Goal: Find specific page/section: Find specific page/section

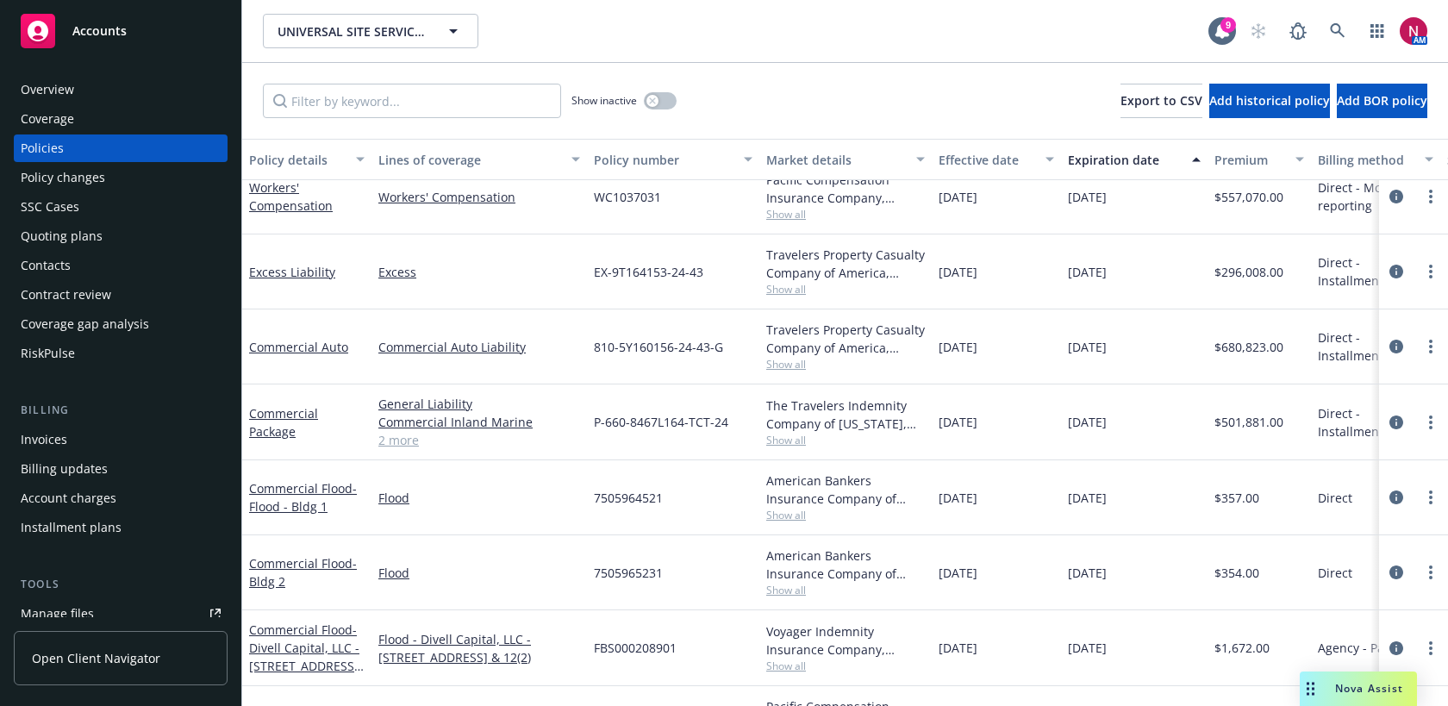
scroll to position [766, 0]
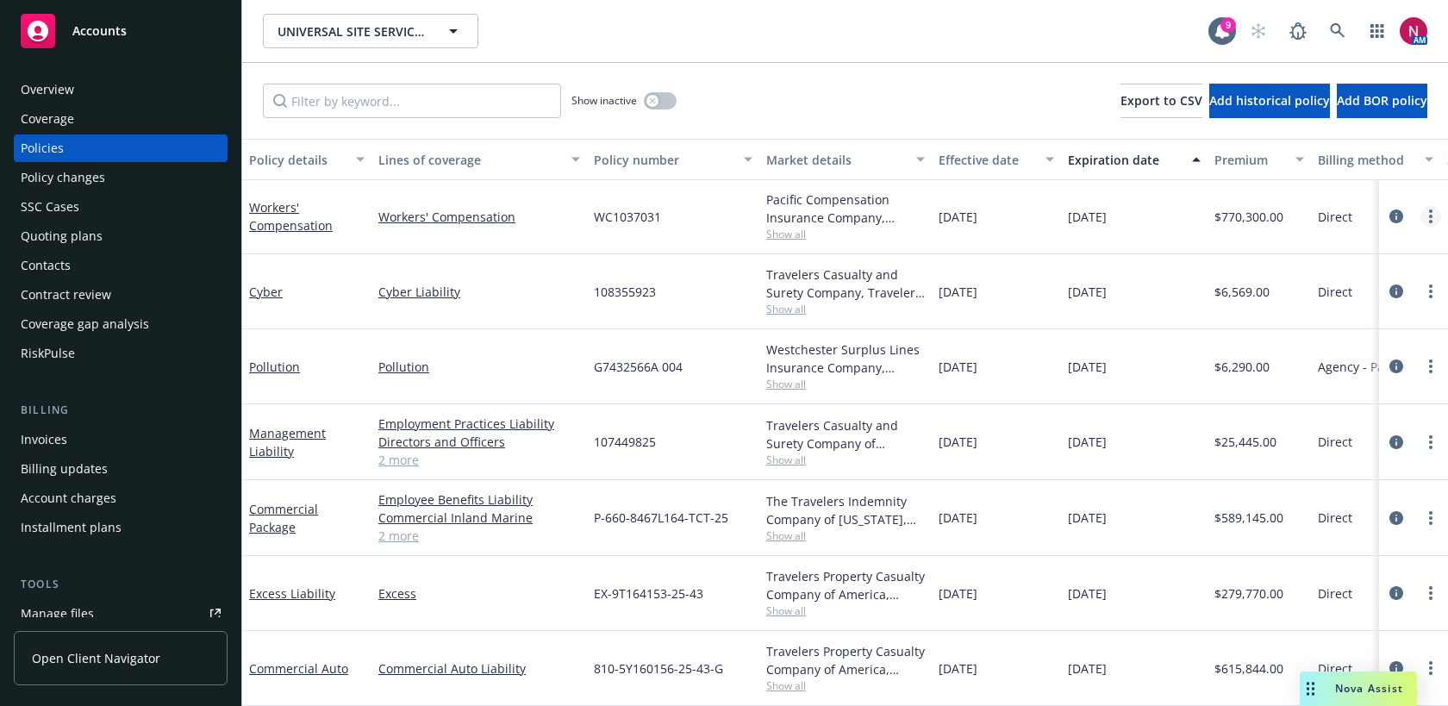
click at [1426, 214] on link "more" at bounding box center [1430, 216] width 21 height 21
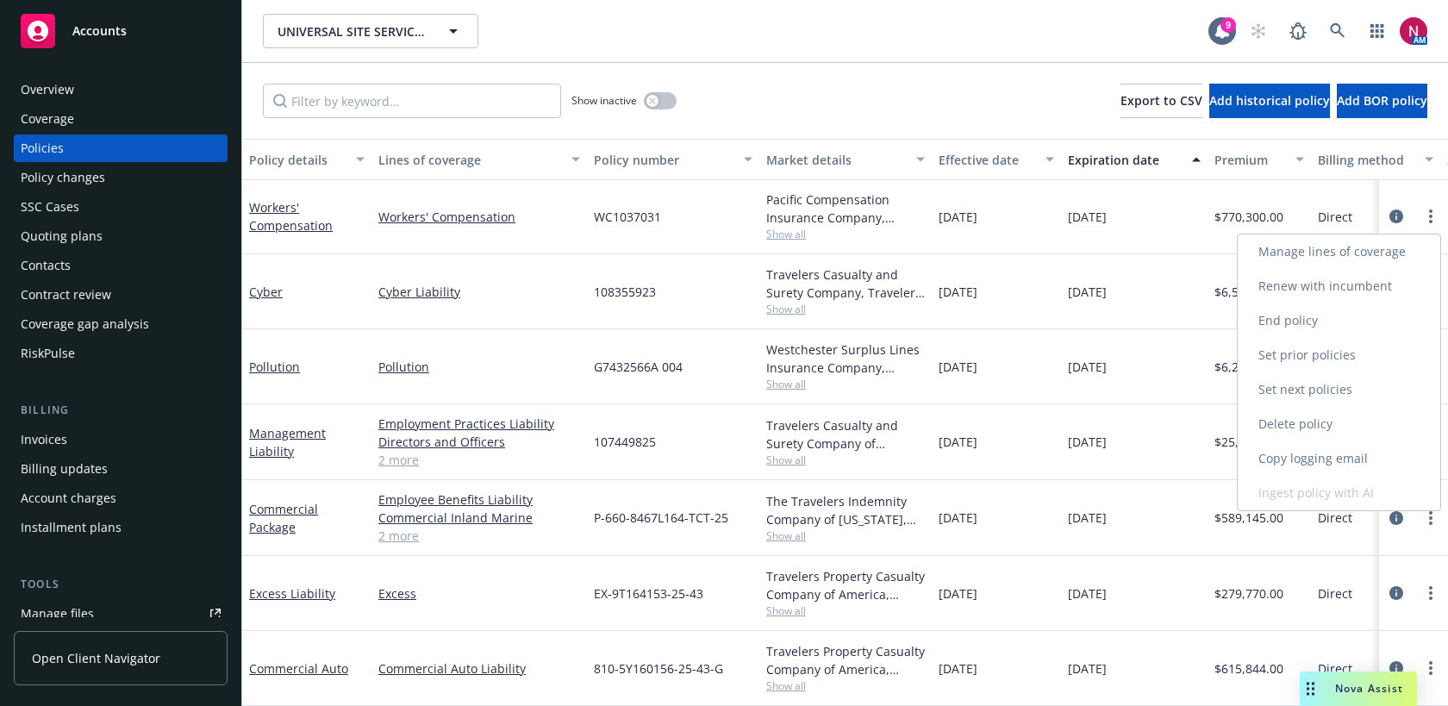
click at [1340, 453] on link "Copy logging email" at bounding box center [1339, 458] width 203 height 34
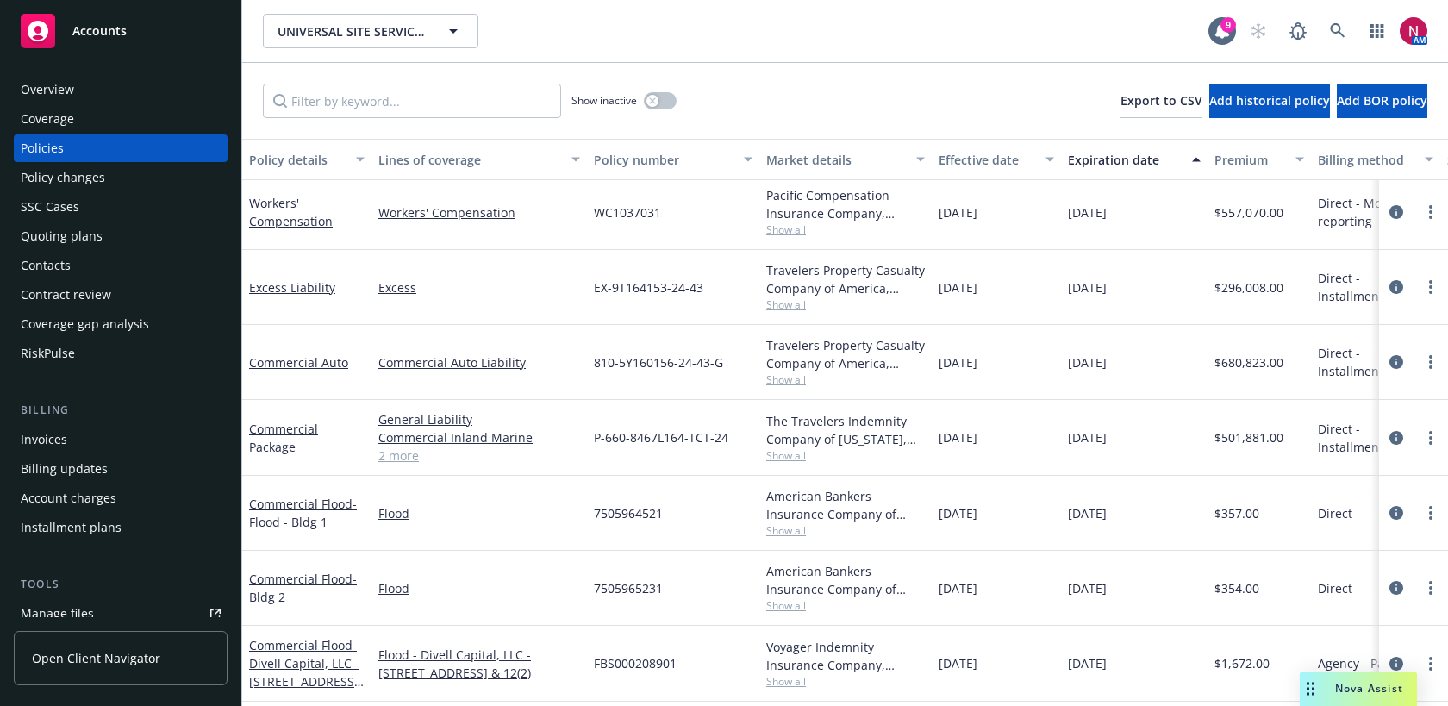
scroll to position [289, 0]
click at [143, 78] on div "Overview" at bounding box center [121, 90] width 200 height 28
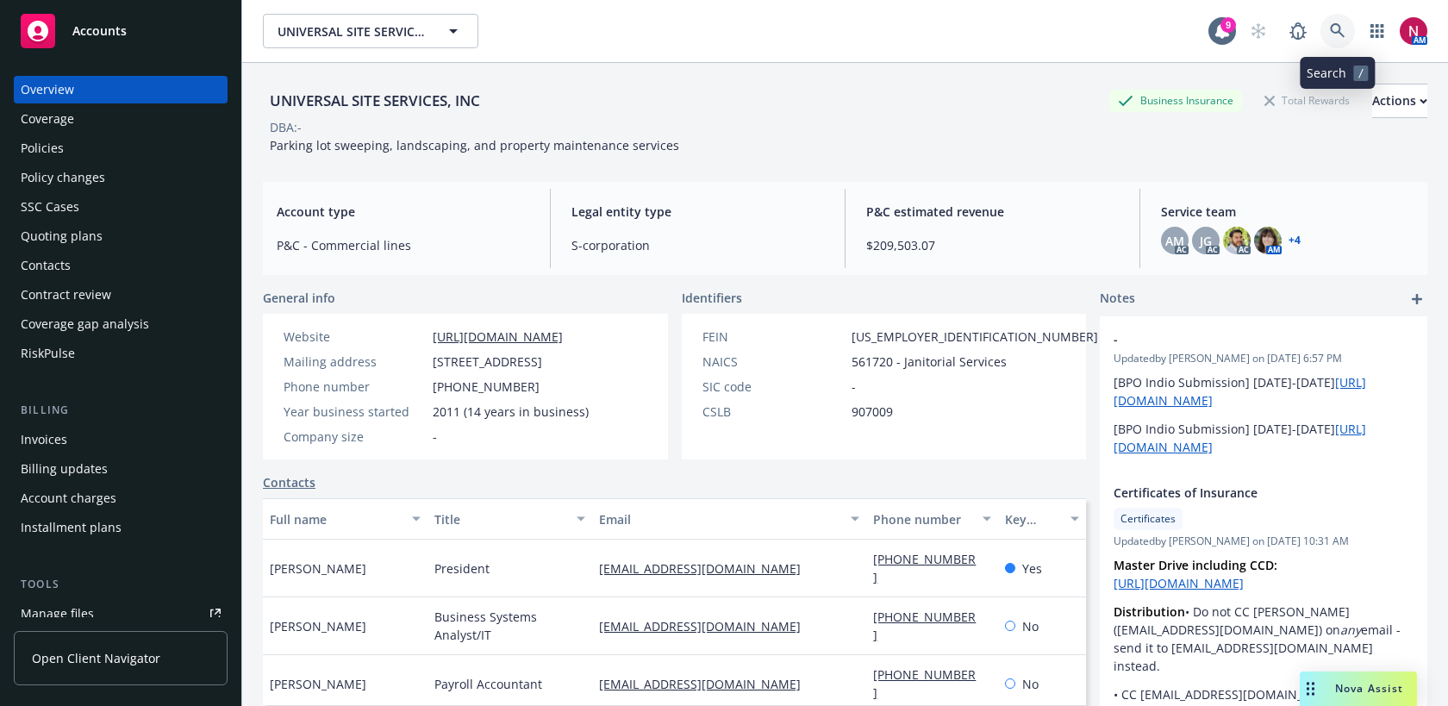
click at [1339, 23] on icon at bounding box center [1338, 31] width 16 height 16
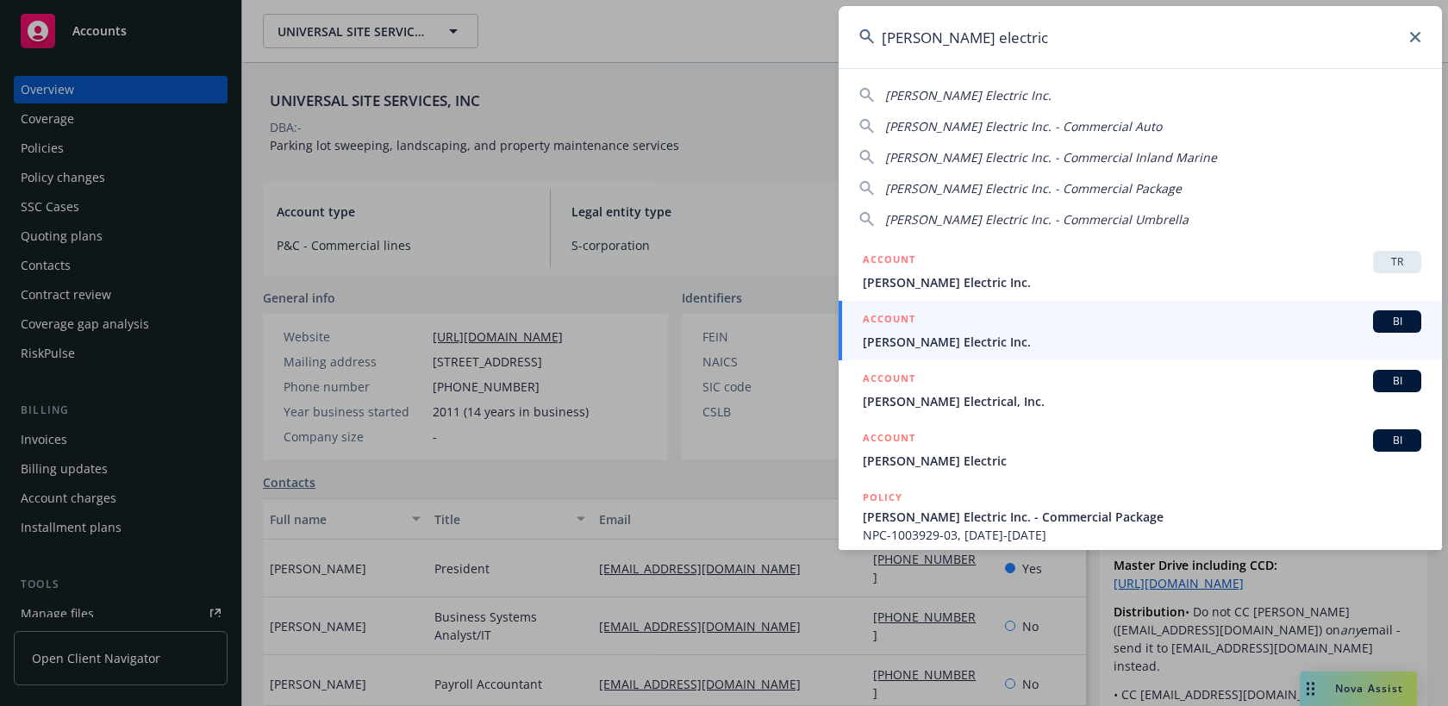
drag, startPoint x: 1115, startPoint y: 54, endPoint x: 854, endPoint y: 30, distance: 262.3
click at [854, 30] on input "[PERSON_NAME] electric" at bounding box center [1140, 37] width 603 height 62
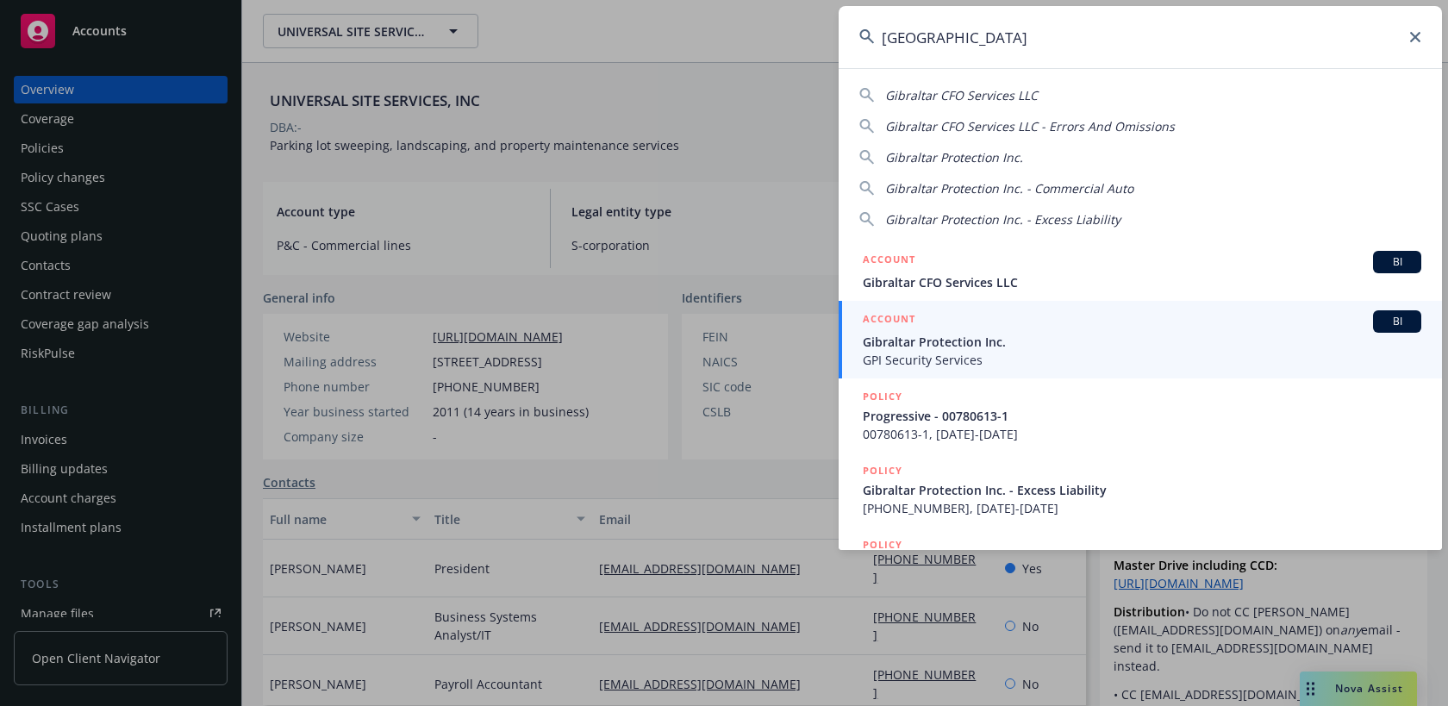
type input "[GEOGRAPHIC_DATA]"
